Goal: Task Accomplishment & Management: Use online tool/utility

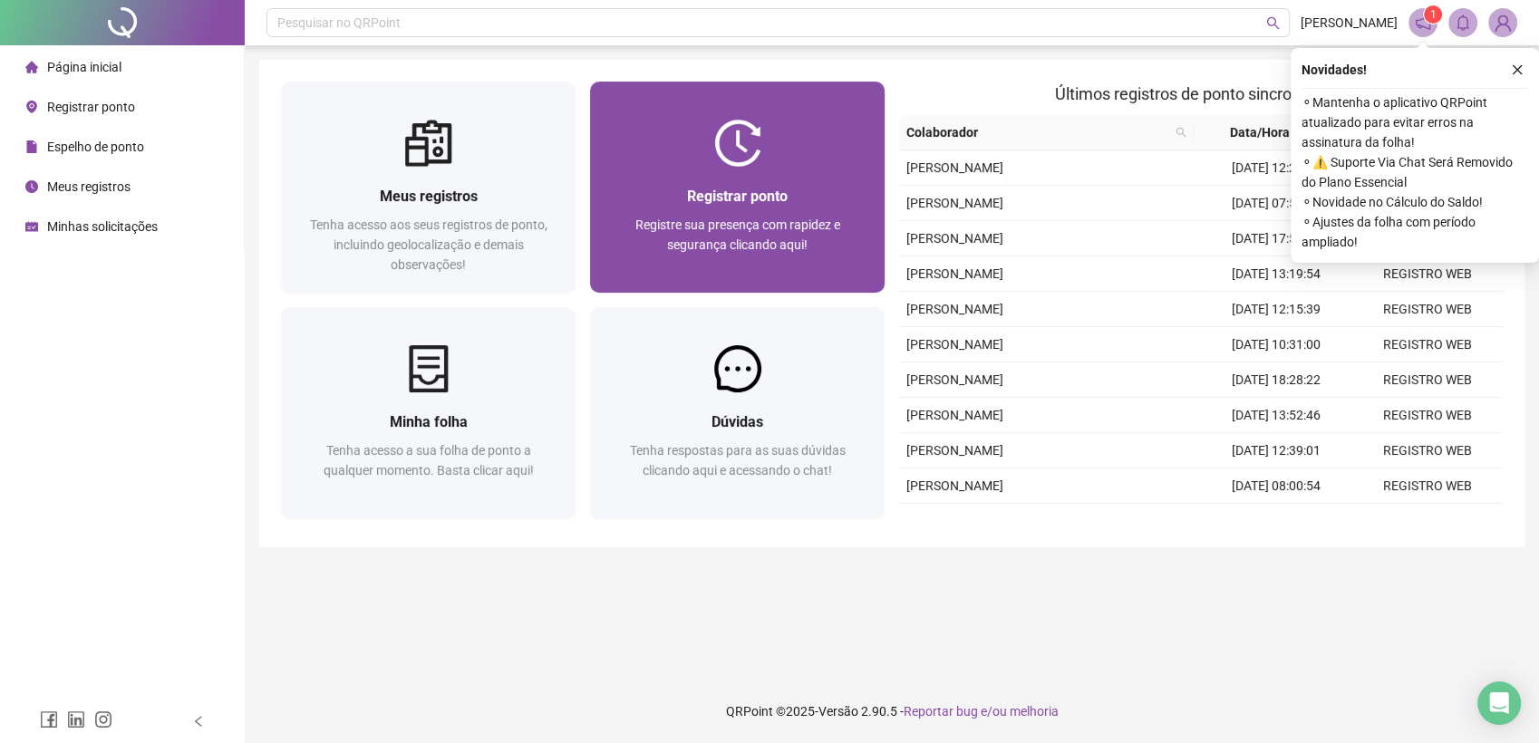
click at [700, 204] on span "Registrar ponto" at bounding box center [737, 196] width 101 height 17
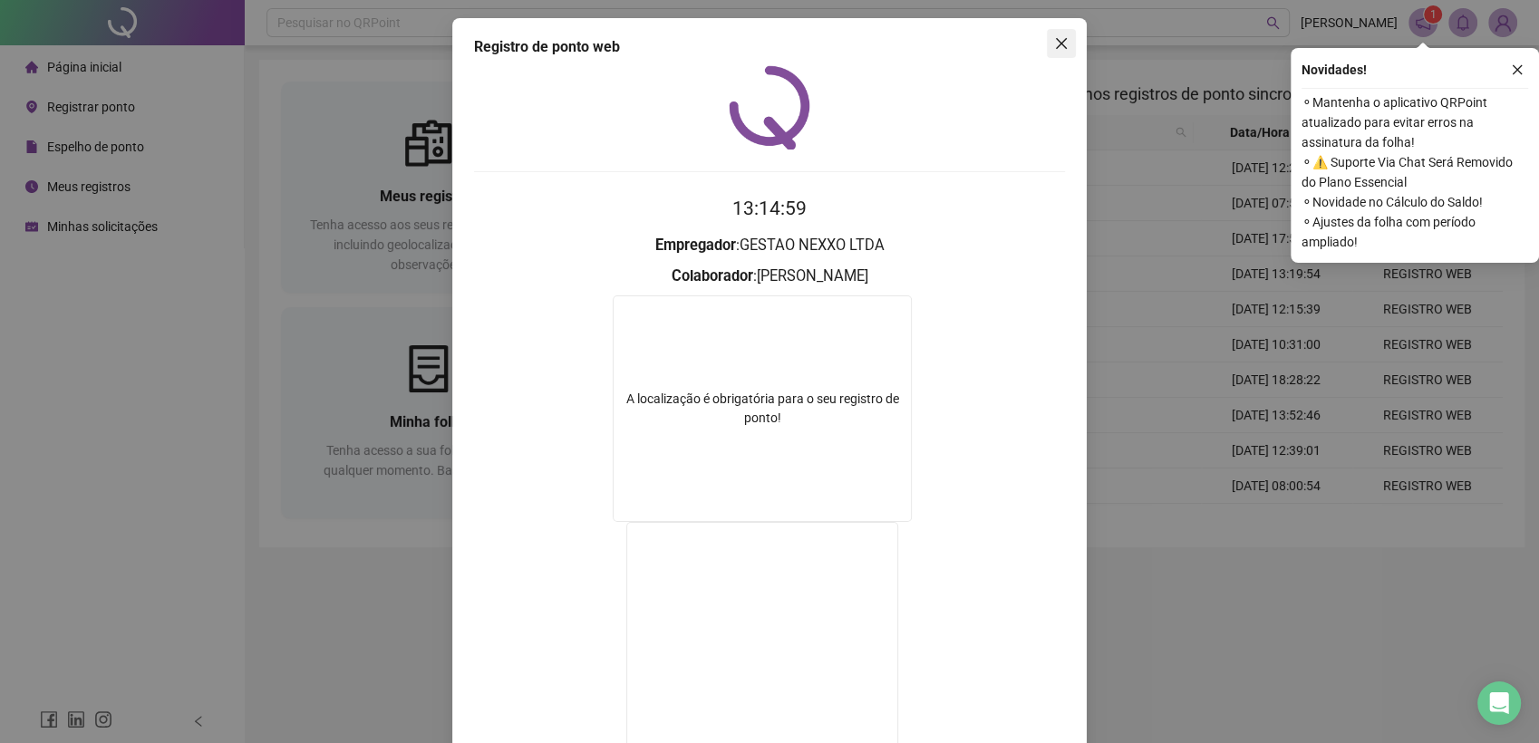
click at [1054, 48] on icon "close" at bounding box center [1061, 43] width 14 height 14
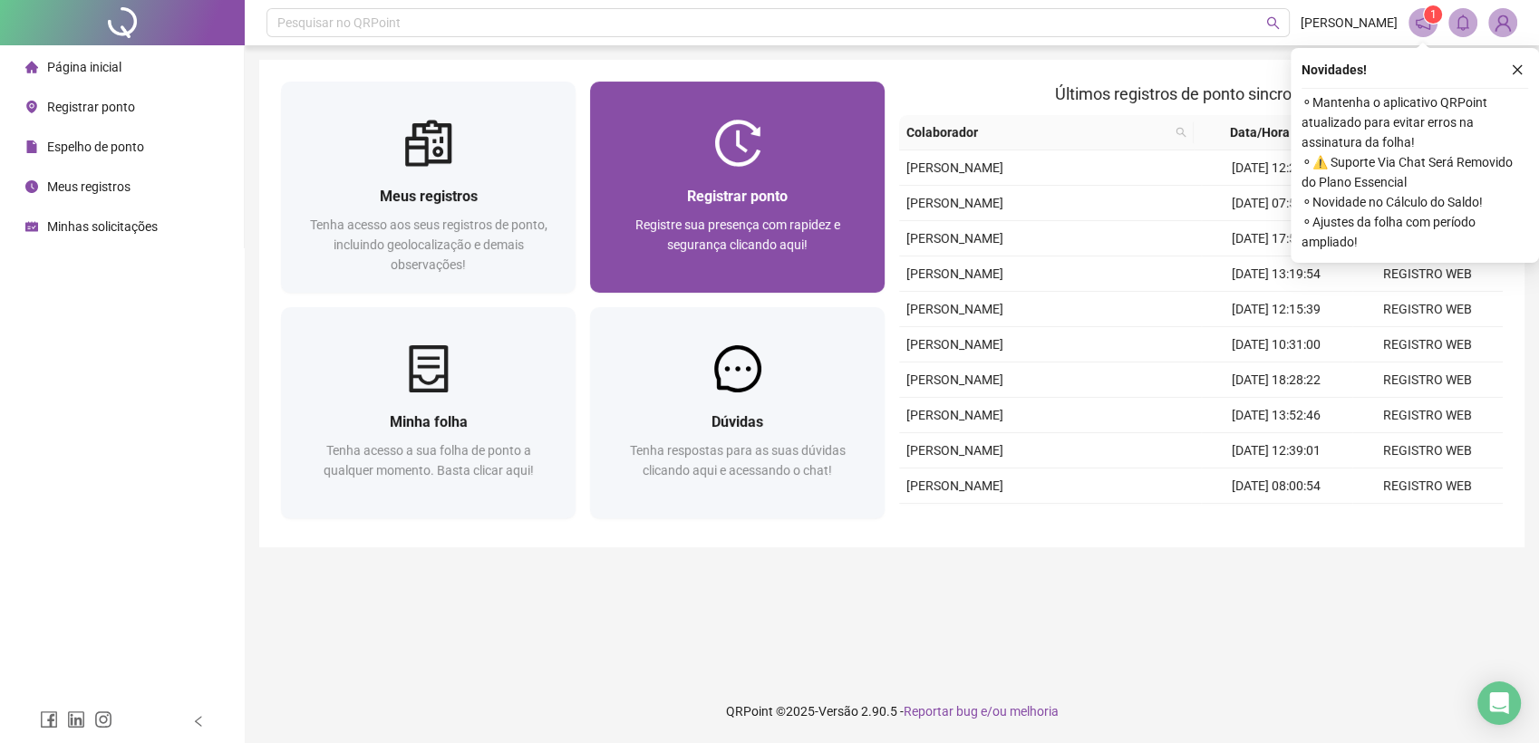
click at [680, 198] on div "Registrar ponto" at bounding box center [737, 196] width 251 height 23
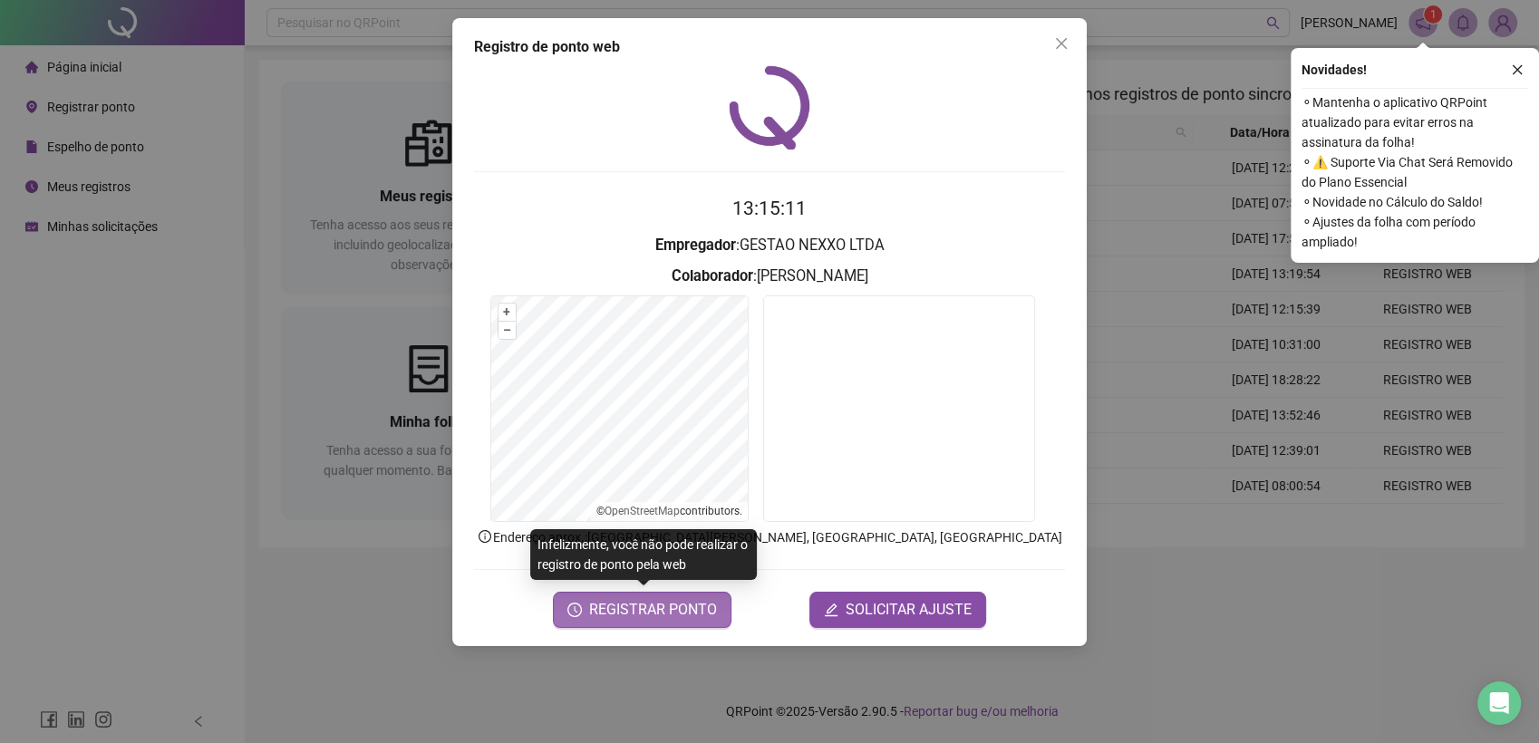
click at [618, 611] on span "REGISTRAR PONTO" at bounding box center [653, 610] width 128 height 22
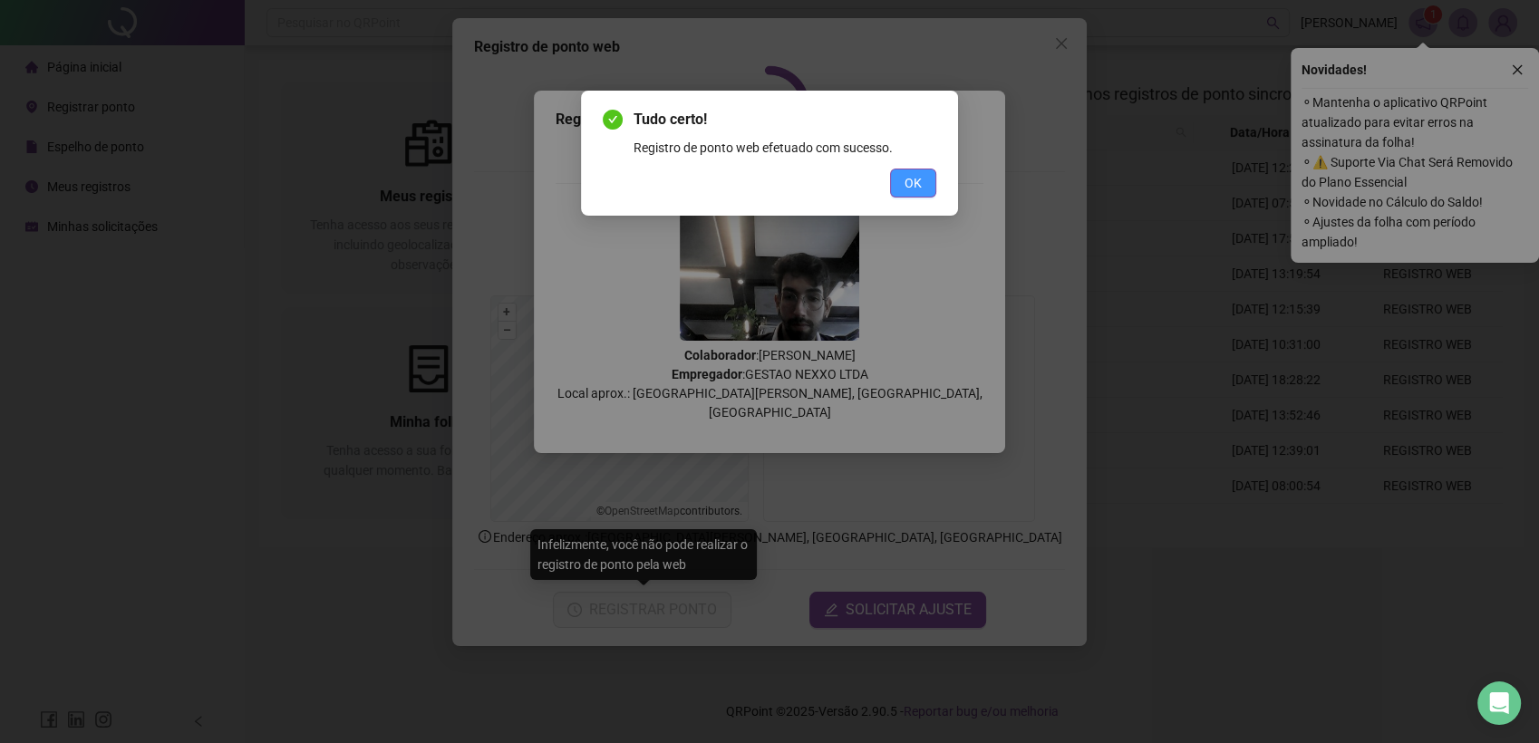
click at [899, 183] on button "OK" at bounding box center [913, 183] width 46 height 29
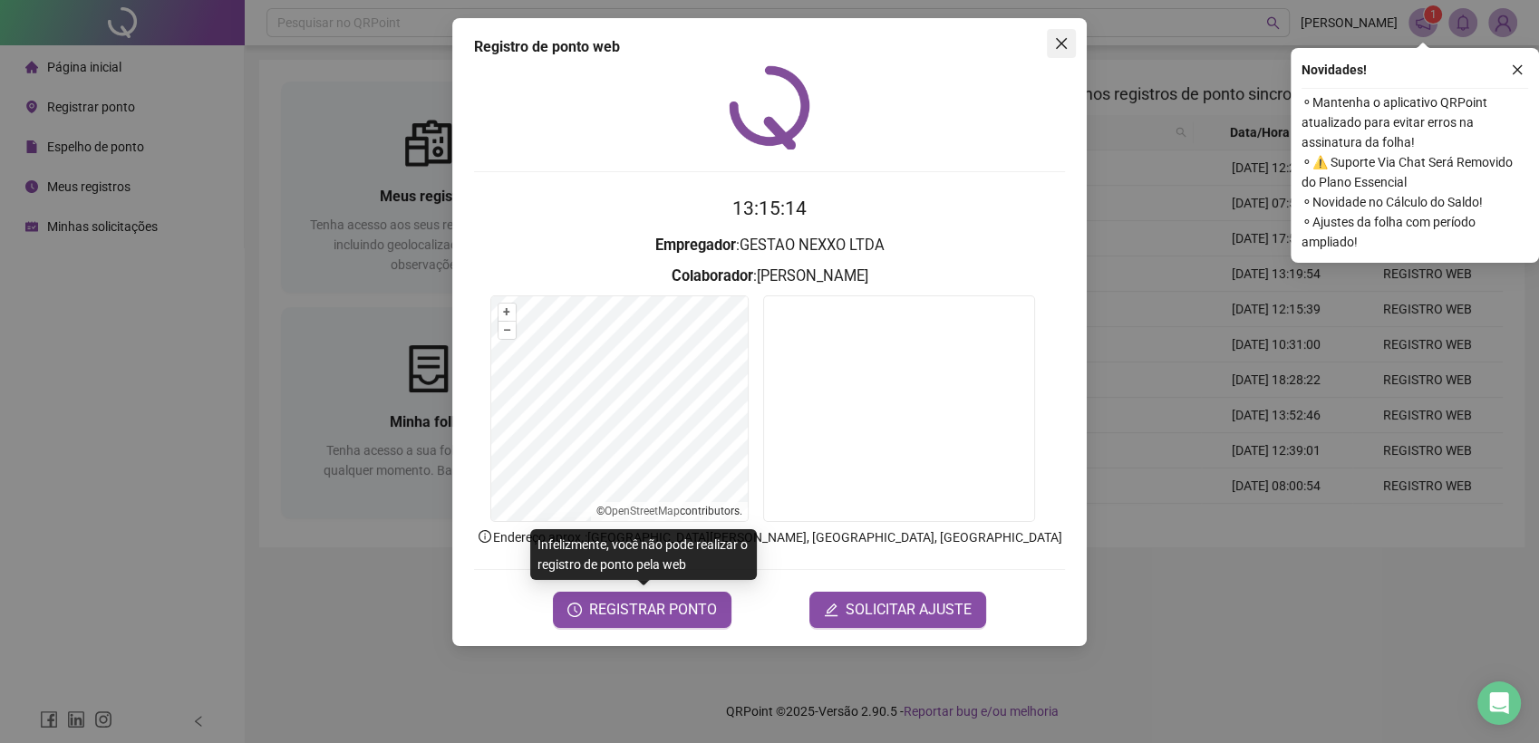
click at [1057, 49] on icon "close" at bounding box center [1061, 43] width 14 height 14
